Goal: Information Seeking & Learning: Learn about a topic

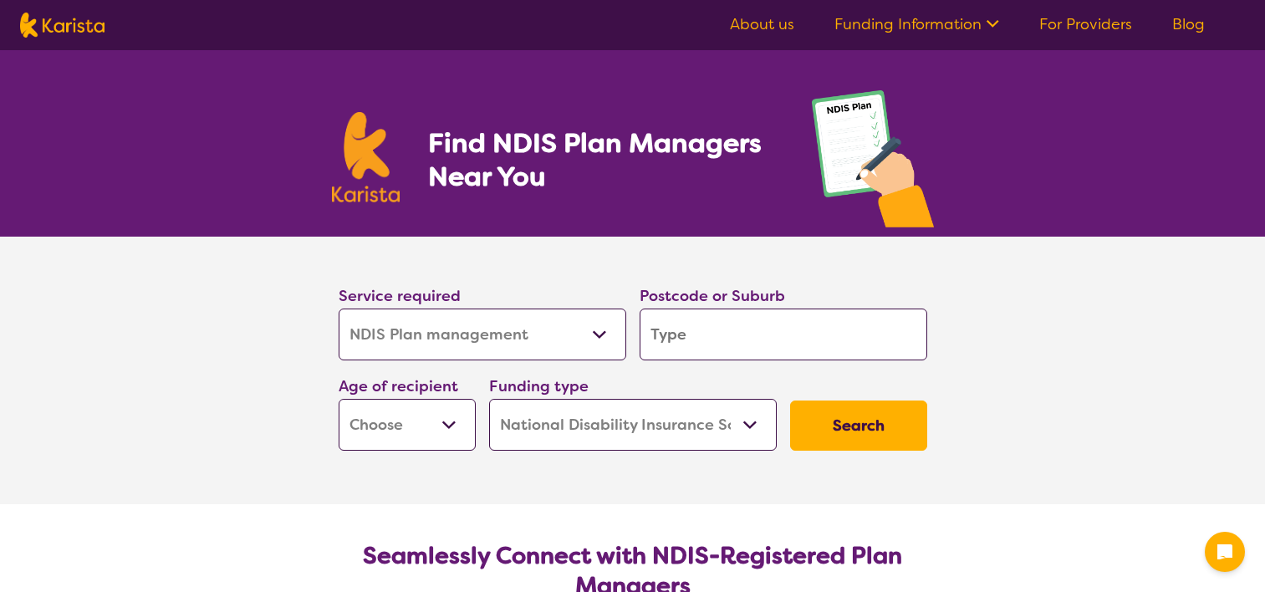
select select "NDIS Plan management"
select select "NDIS"
select select "NDIS Plan management"
select select "NDIS"
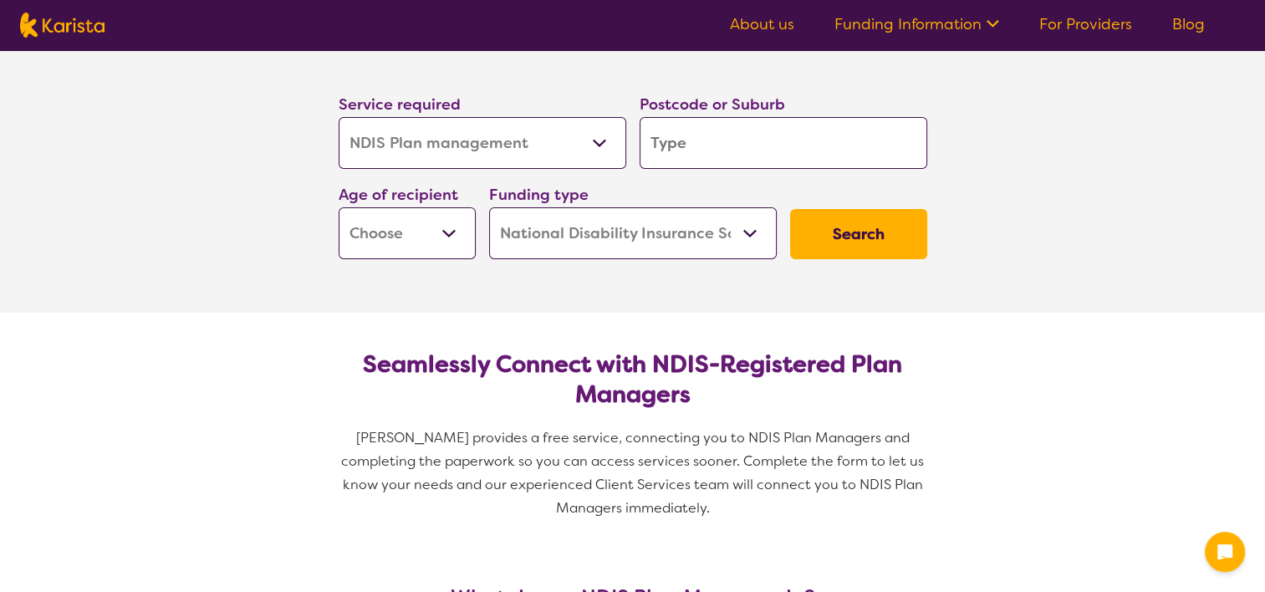
scroll to position [201, 0]
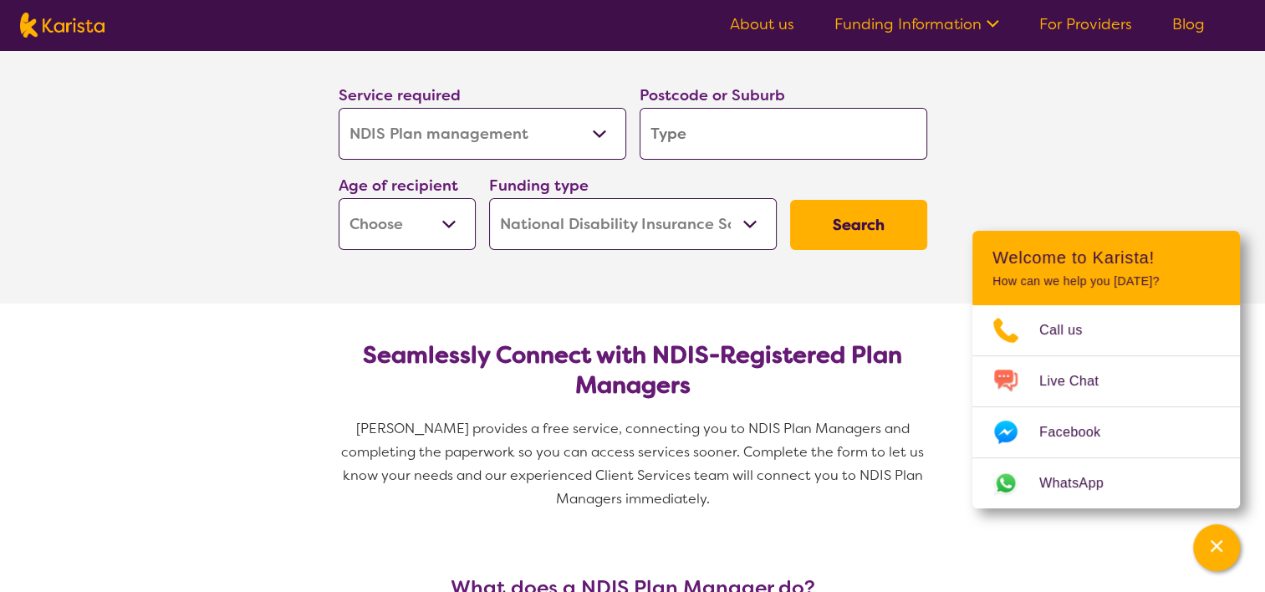
click at [852, 135] on input "search" at bounding box center [783, 134] width 288 height 52
type input "5"
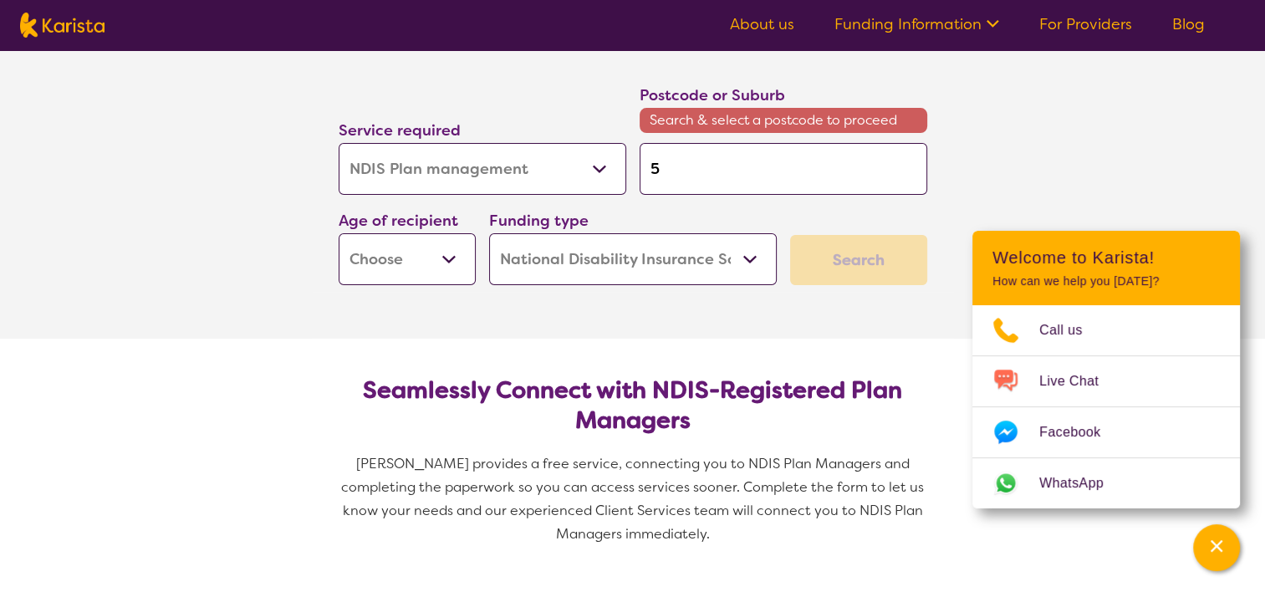
type input "52"
type input "525"
type input "5253"
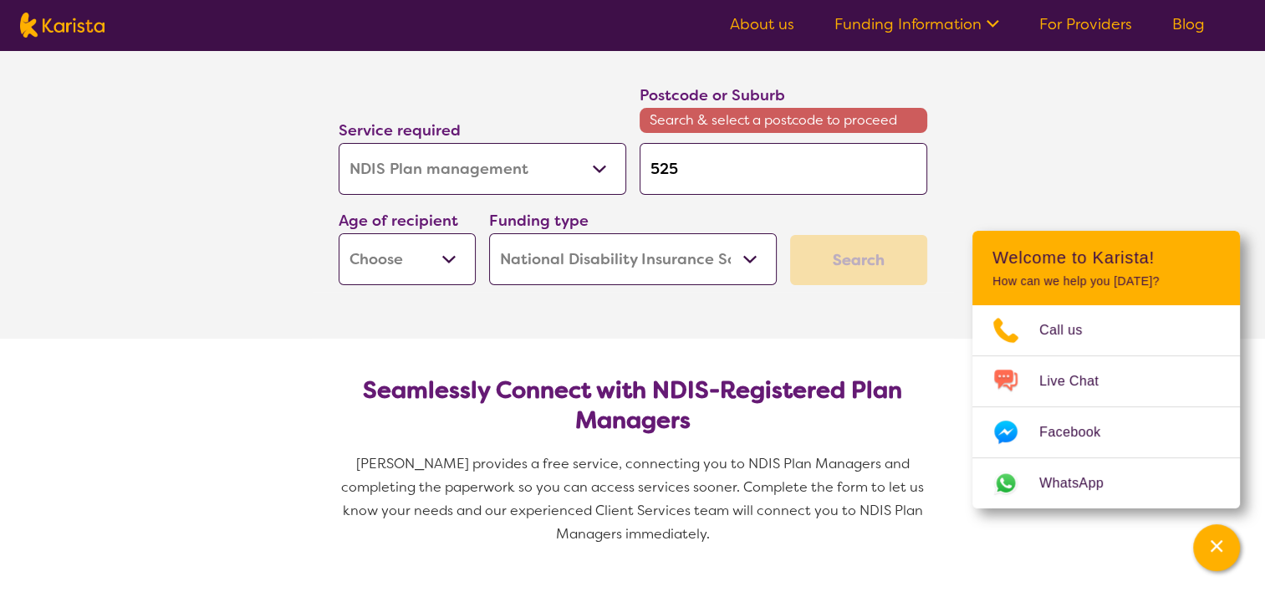
type input "5253"
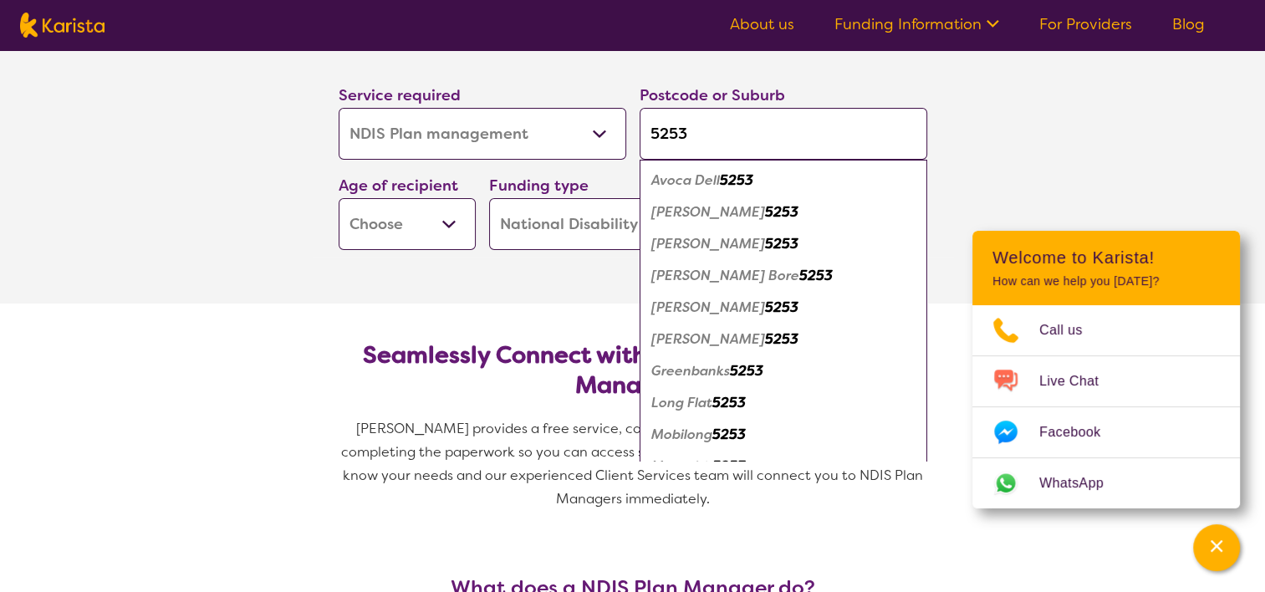
type input "5253"
click at [704, 180] on em "Avoca Dell" at bounding box center [685, 180] width 69 height 18
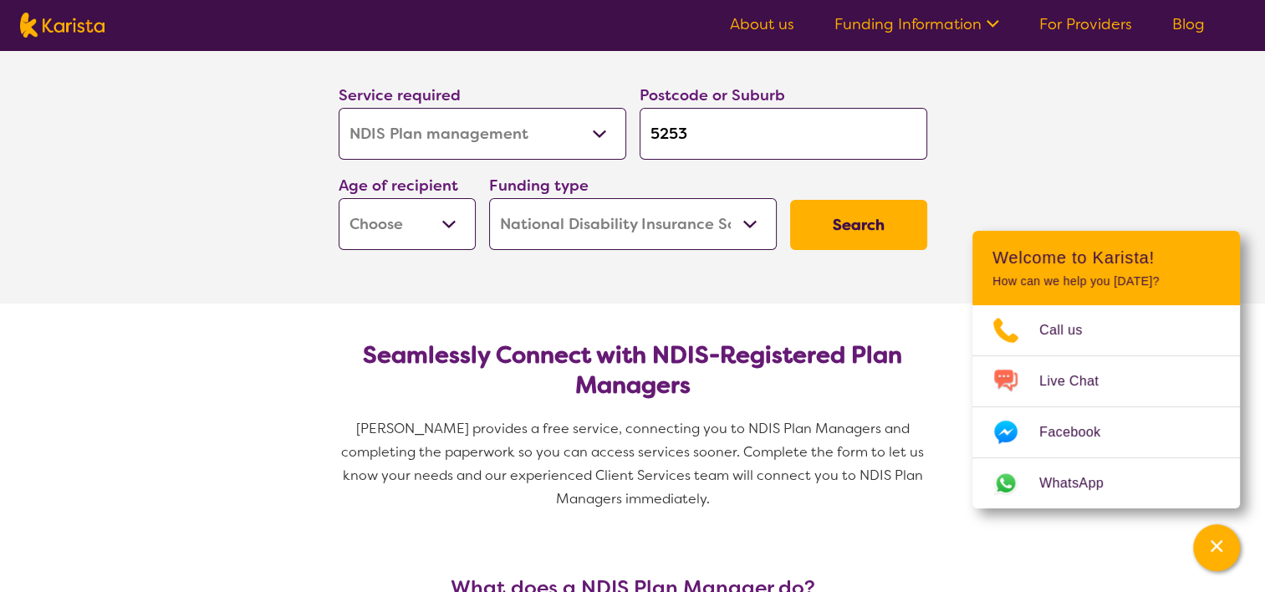
click at [448, 226] on select "Early Childhood - 0 to 9 Child - 10 to 11 Adolescent - 12 to 17 Adult - 18 to 6…" at bounding box center [406, 224] width 137 height 52
select select "EC"
click at [338, 198] on select "Early Childhood - 0 to 9 Child - 10 to 11 Adolescent - 12 to 17 Adult - 18 to 6…" at bounding box center [406, 224] width 137 height 52
select select "EC"
click at [867, 218] on button "Search" at bounding box center [858, 225] width 137 height 50
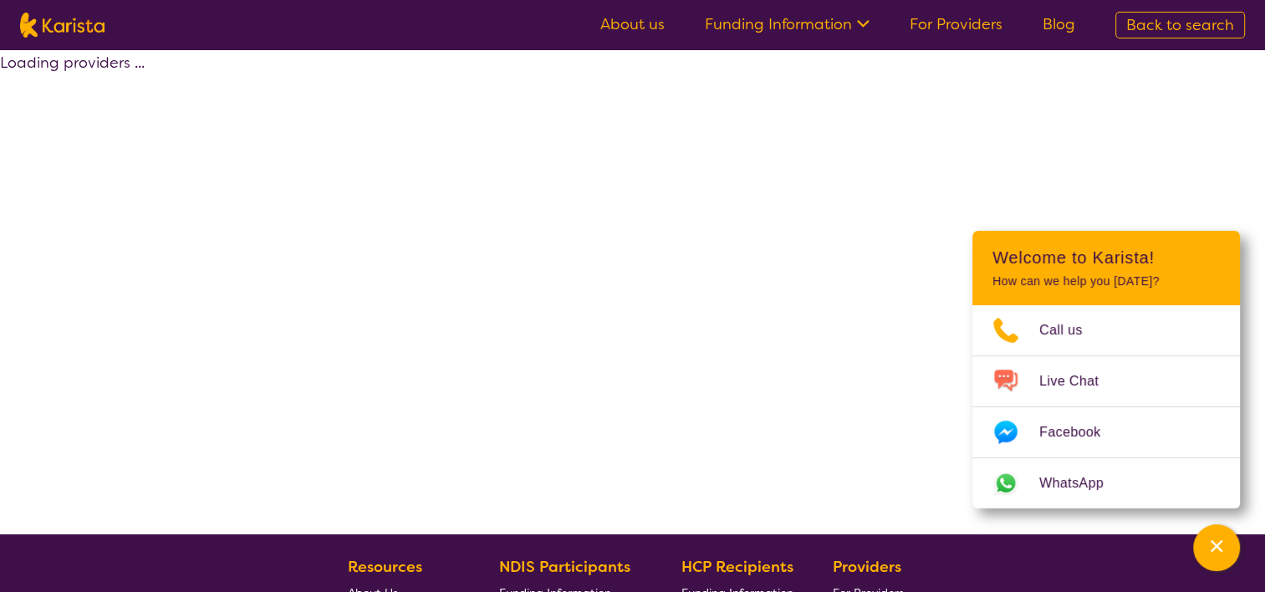
select select "by_score"
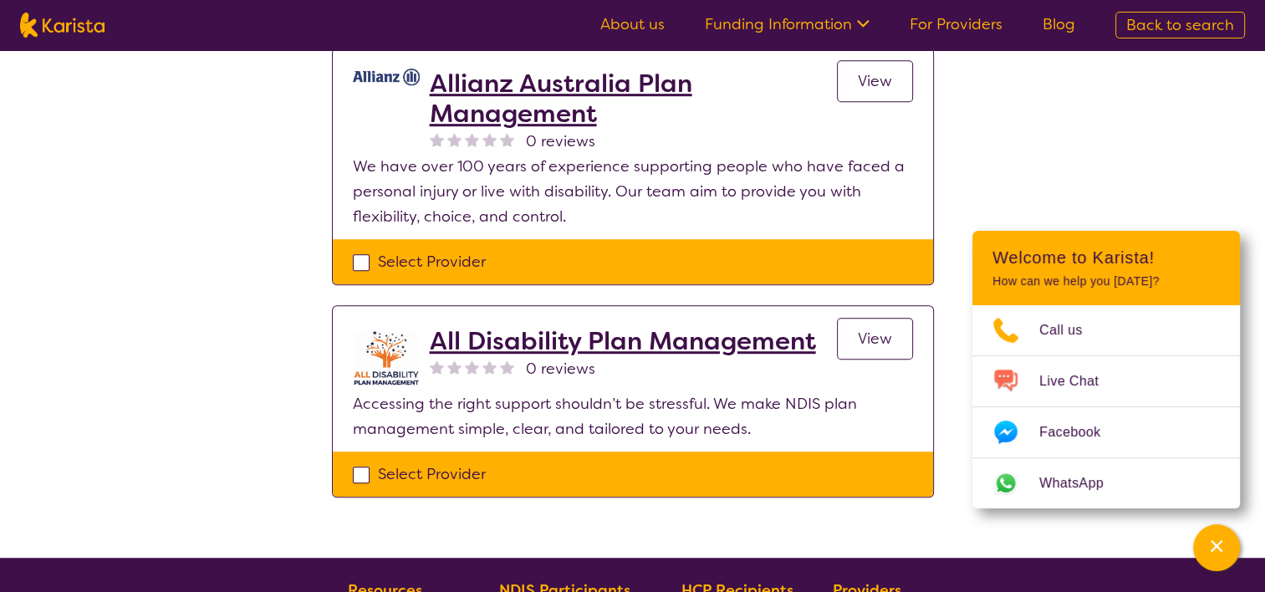
scroll to position [1144, 0]
